Goal: Check status: Check status

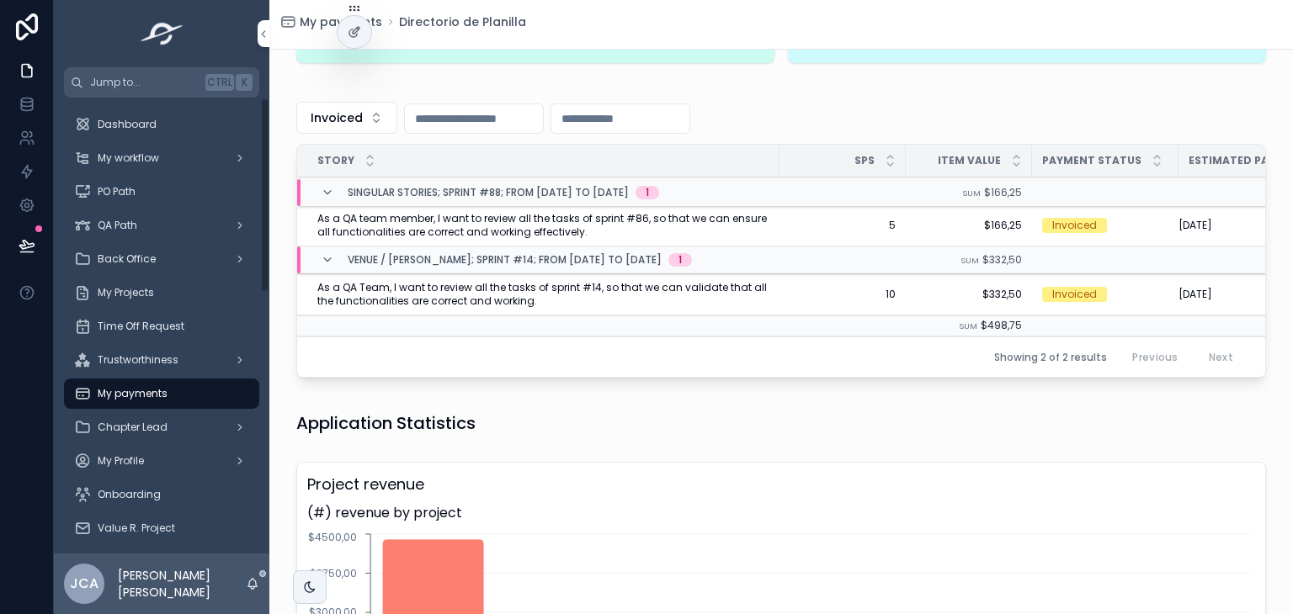
scroll to position [673, 0]
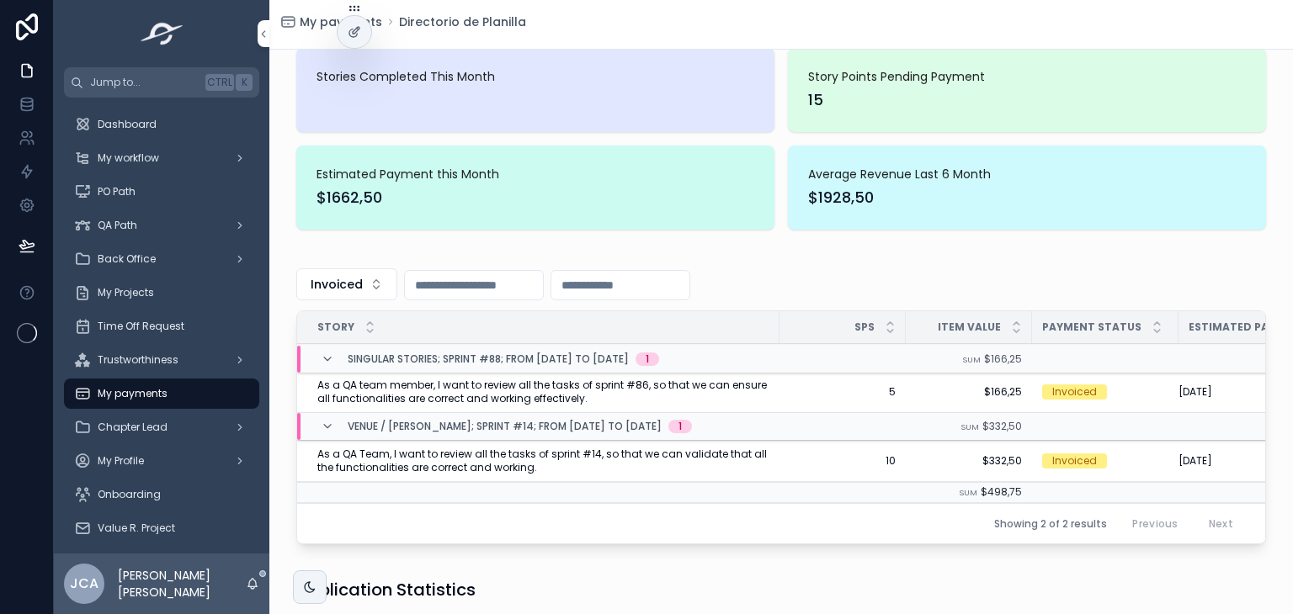
scroll to position [168, 0]
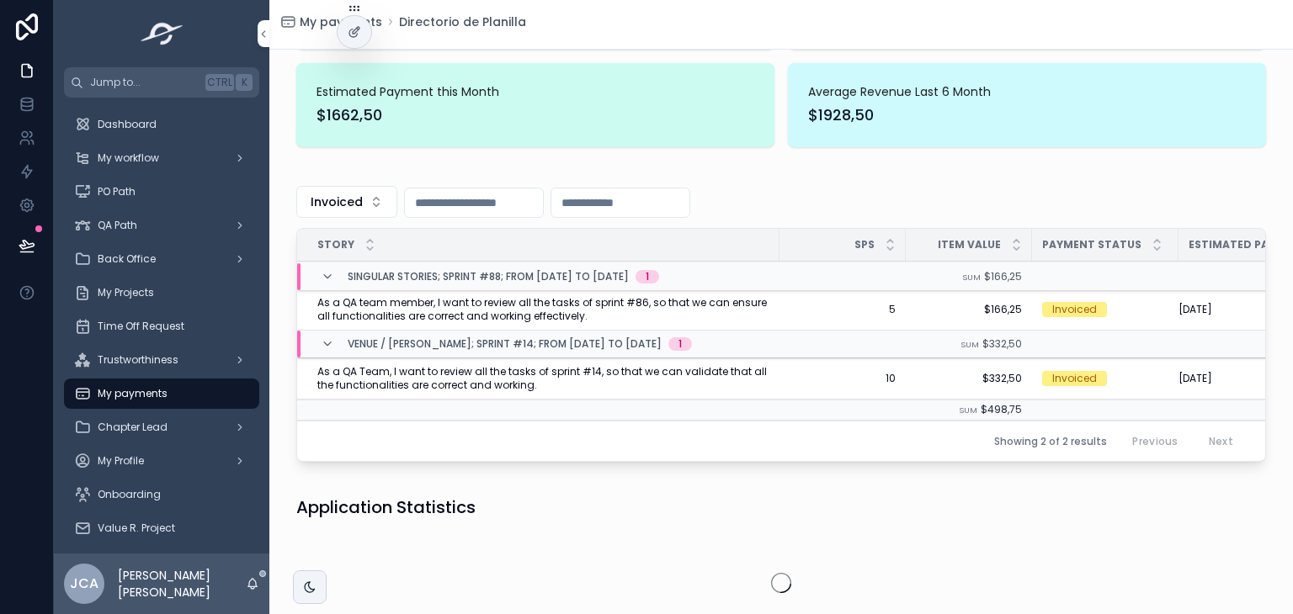
click at [354, 207] on span "Invoiced" at bounding box center [337, 202] width 52 height 17
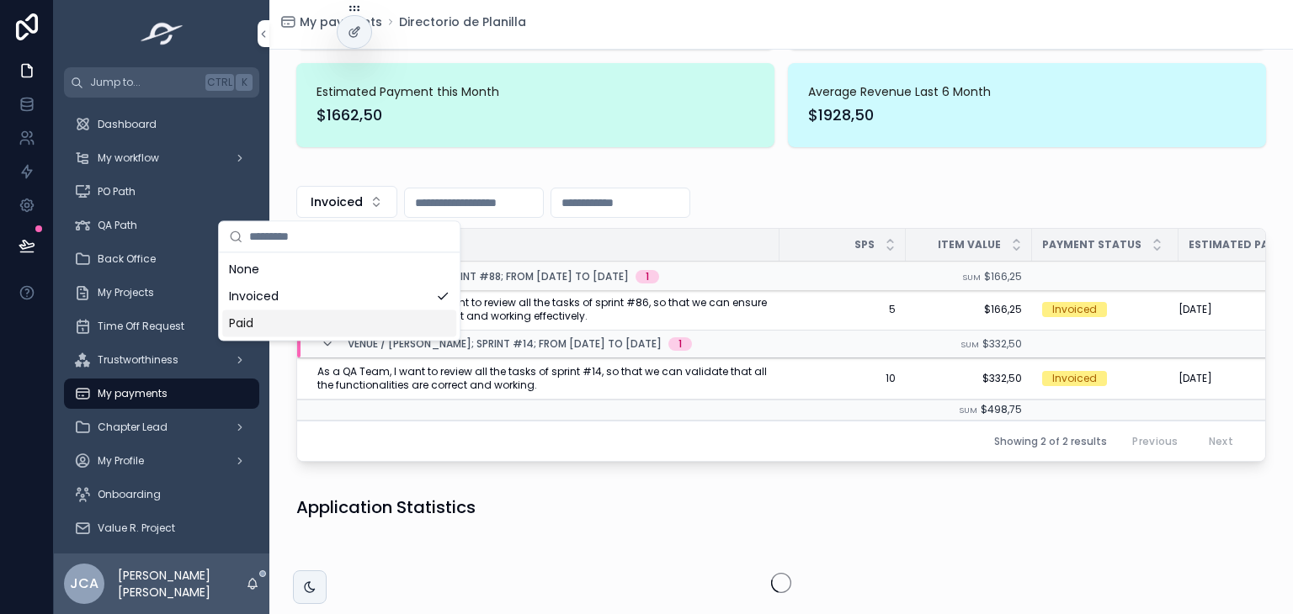
click at [316, 322] on div "Paid" at bounding box center [339, 323] width 234 height 27
